Goal: Navigation & Orientation: Find specific page/section

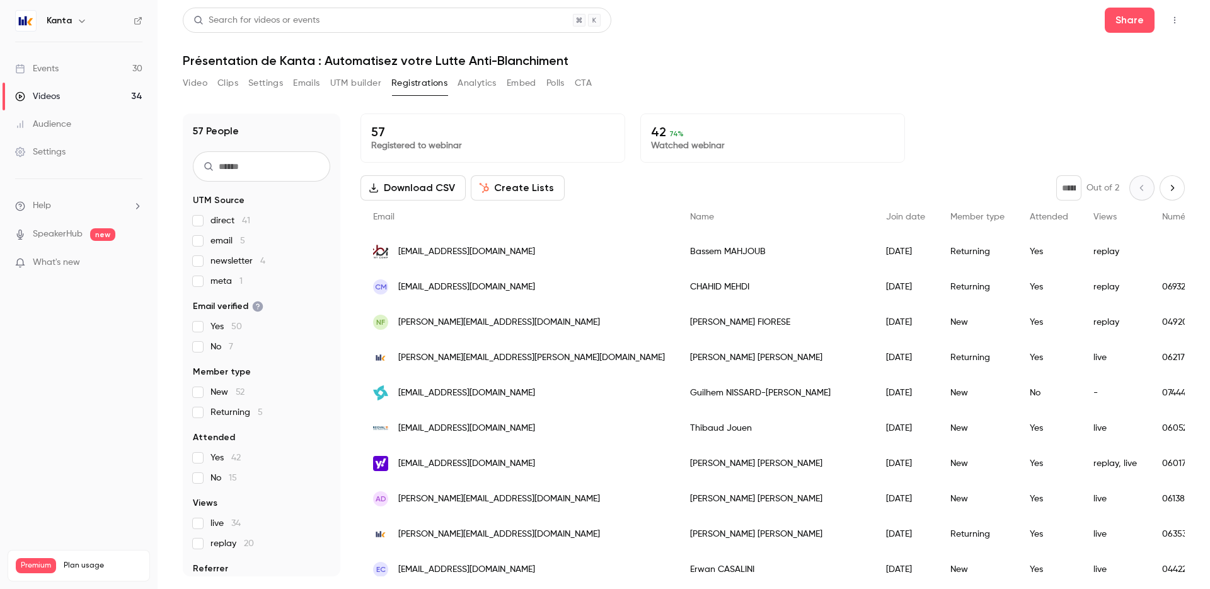
click at [93, 62] on link "Events 30" at bounding box center [79, 69] width 158 height 28
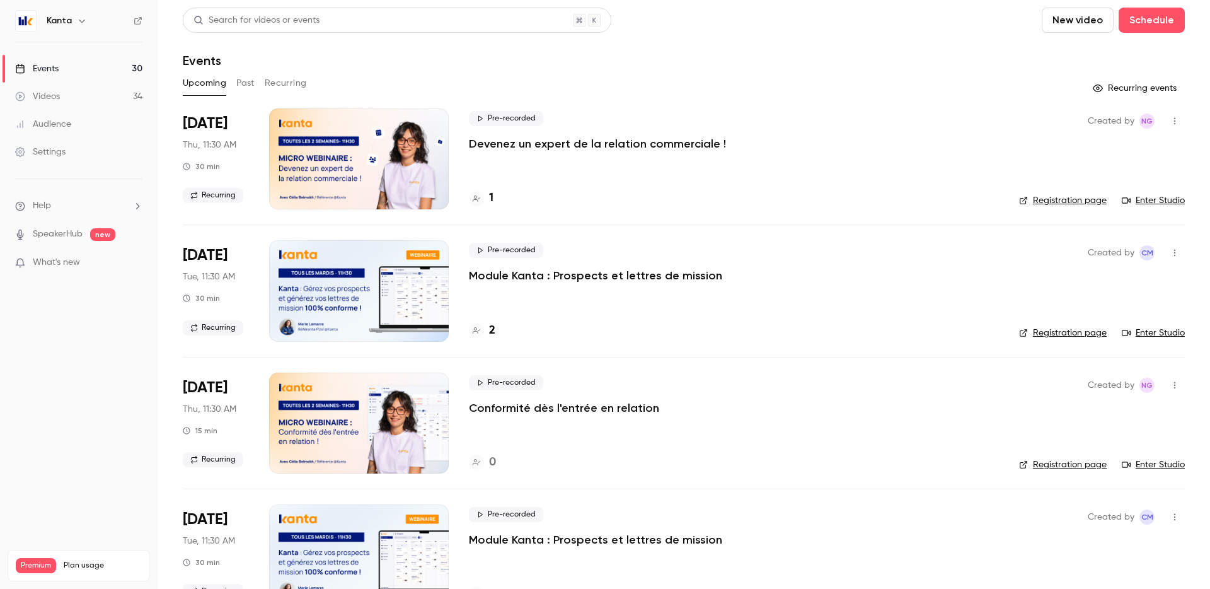
click at [493, 197] on div "1" at bounding box center [734, 198] width 530 height 17
click at [487, 195] on div "1" at bounding box center [481, 198] width 25 height 17
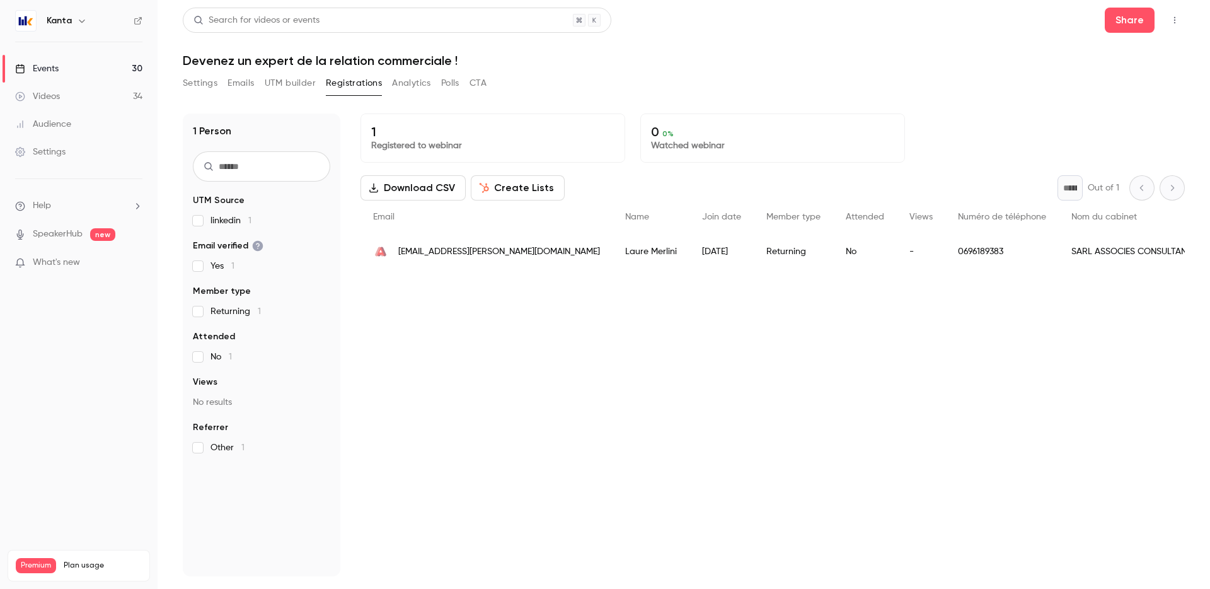
click at [125, 67] on link "Events 30" at bounding box center [79, 69] width 158 height 28
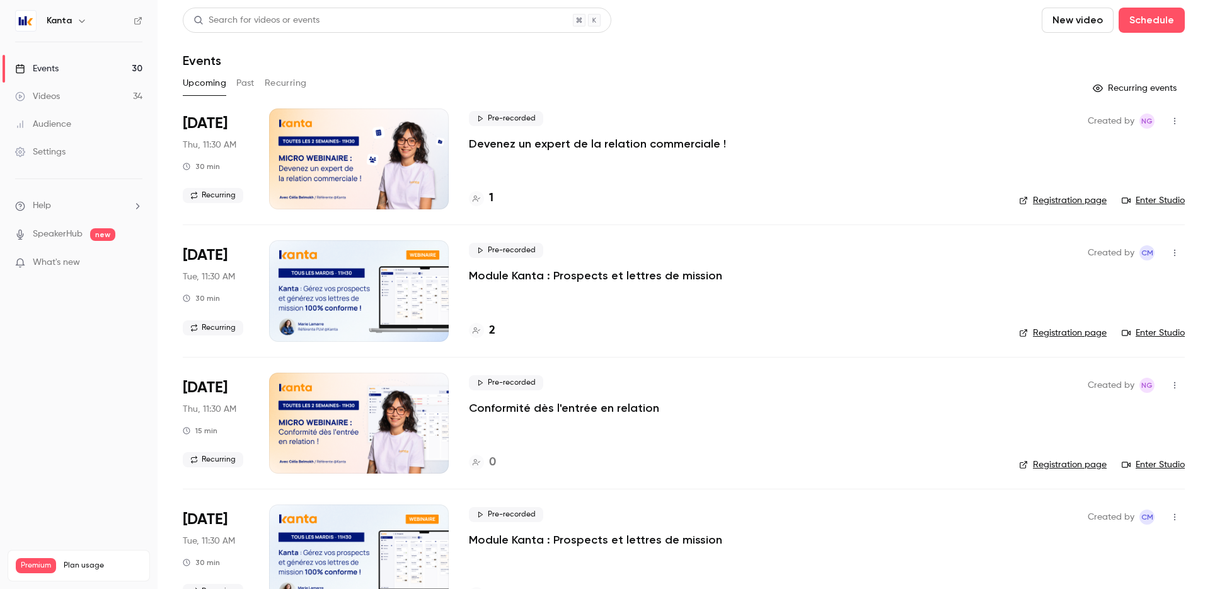
click at [489, 200] on h4 "1" at bounding box center [491, 198] width 4 height 17
